Goal: Task Accomplishment & Management: Manage account settings

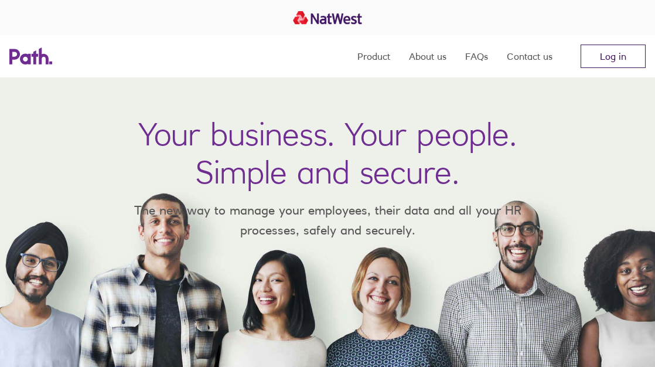
click at [597, 54] on link "Log in" at bounding box center [612, 55] width 65 height 23
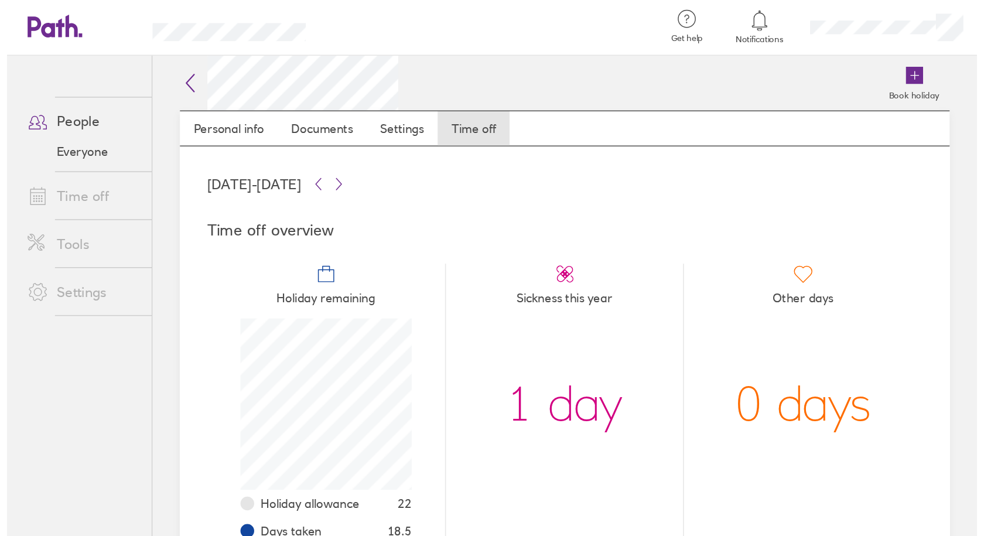
scroll to position [117, 117]
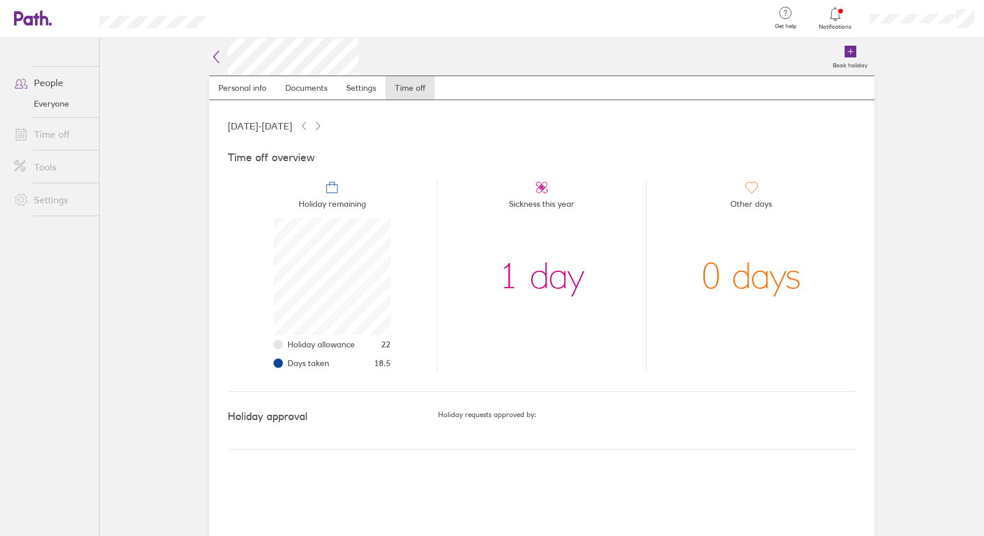
click at [56, 134] on link "Time off" at bounding box center [52, 133] width 94 height 23
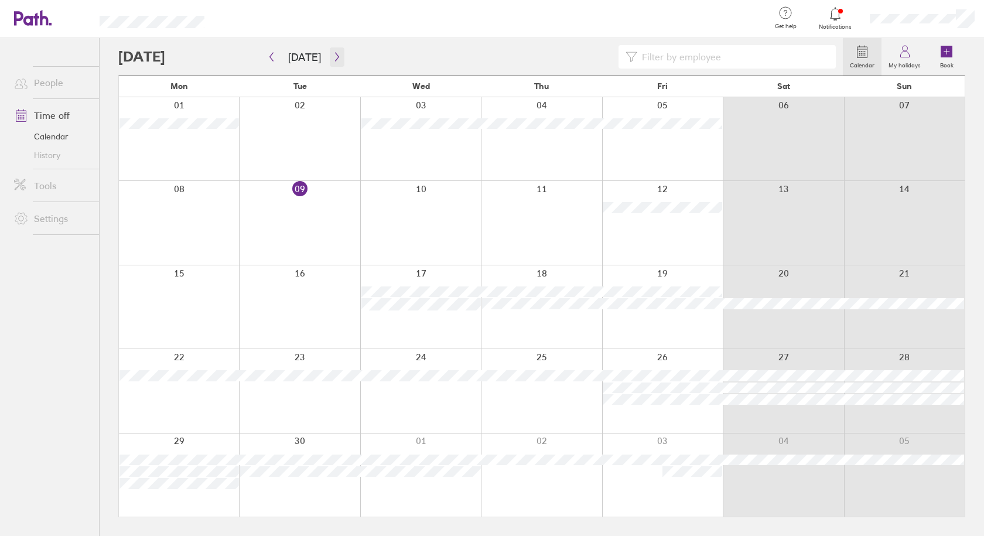
click at [336, 54] on icon "button" at bounding box center [337, 56] width 9 height 9
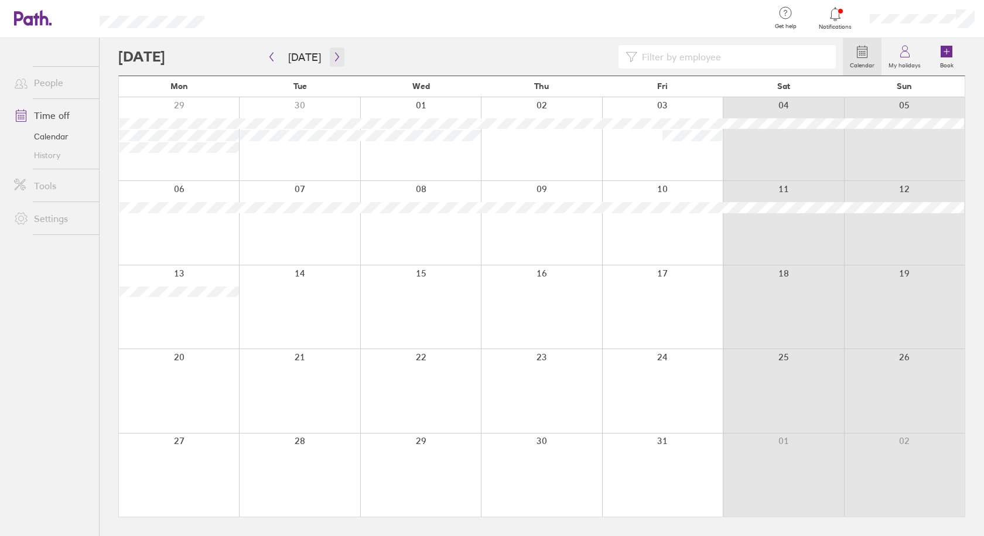
click at [330, 57] on button "button" at bounding box center [337, 56] width 15 height 19
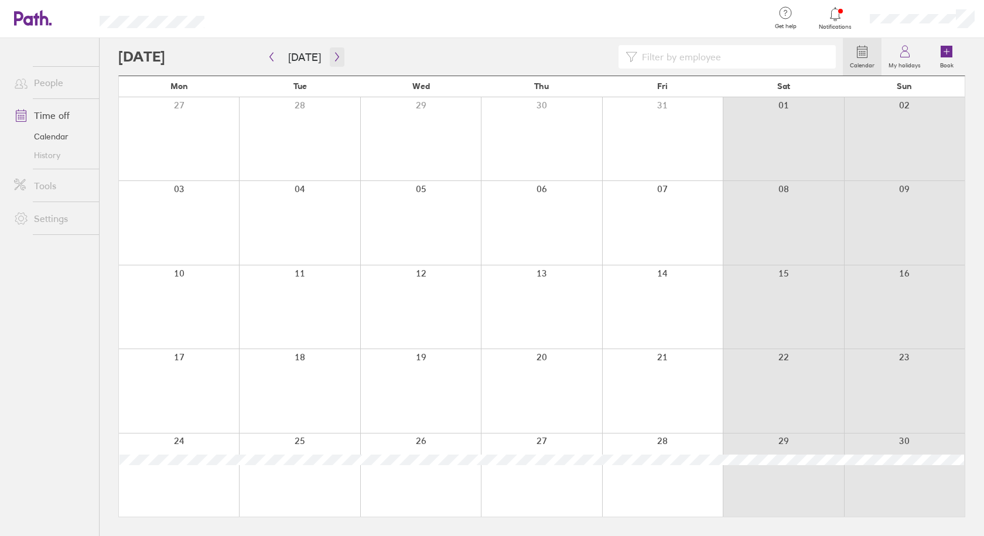
click at [330, 57] on button "button" at bounding box center [337, 56] width 15 height 19
